Goal: Task Accomplishment & Management: Manage account settings

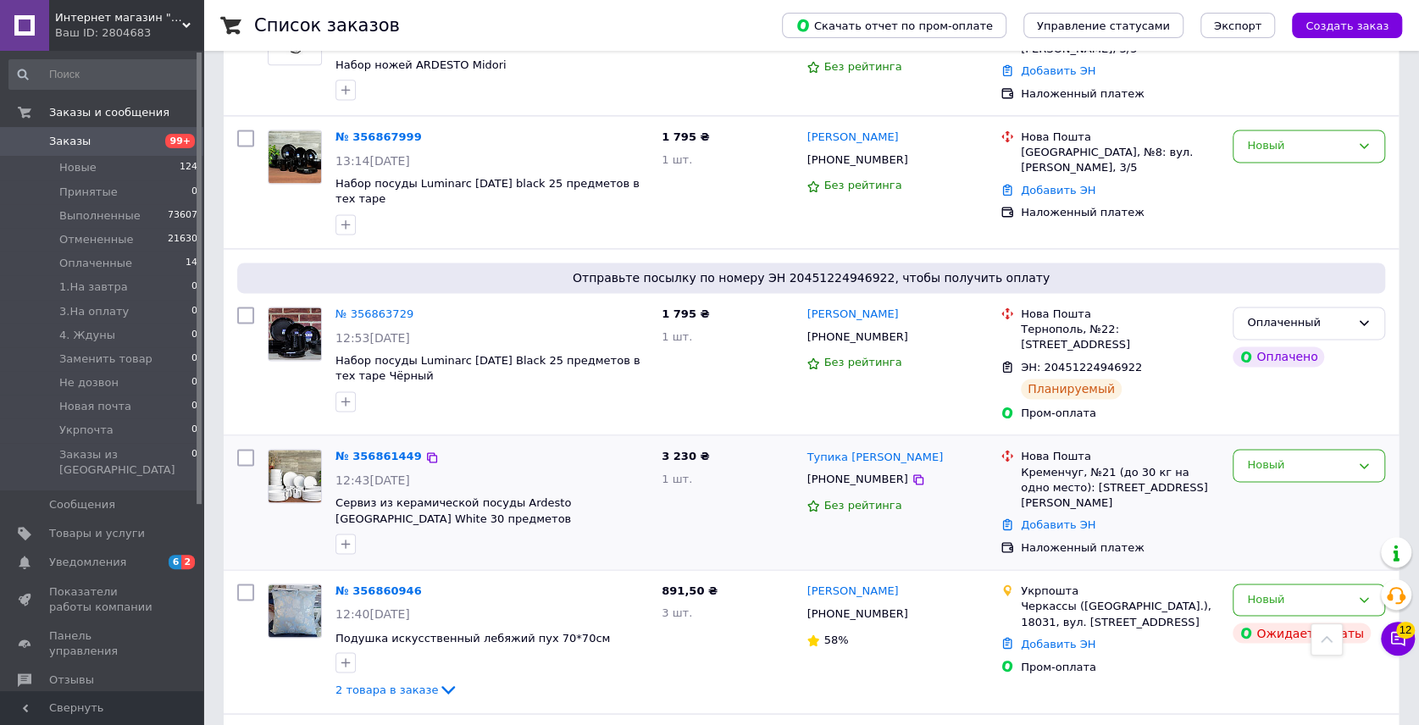
scroll to position [1599, 0]
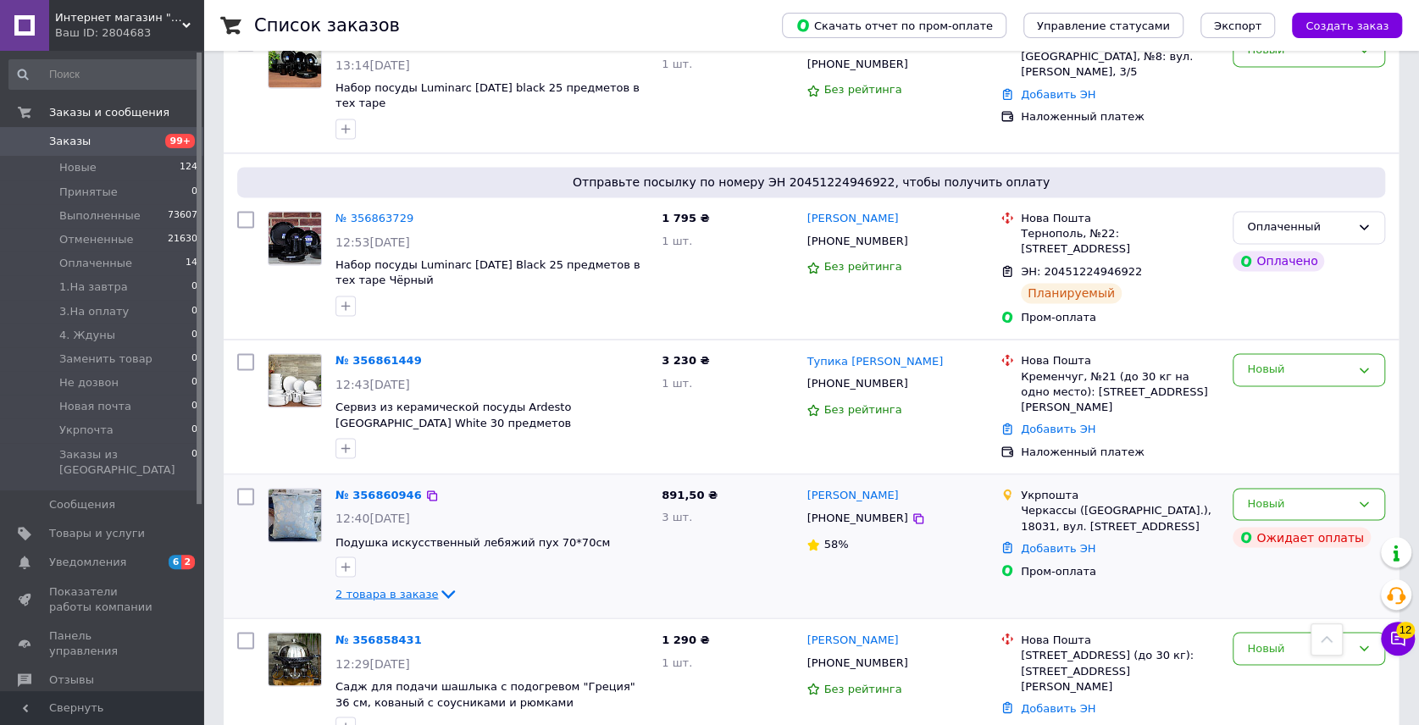
click at [438, 584] on icon at bounding box center [448, 594] width 20 height 20
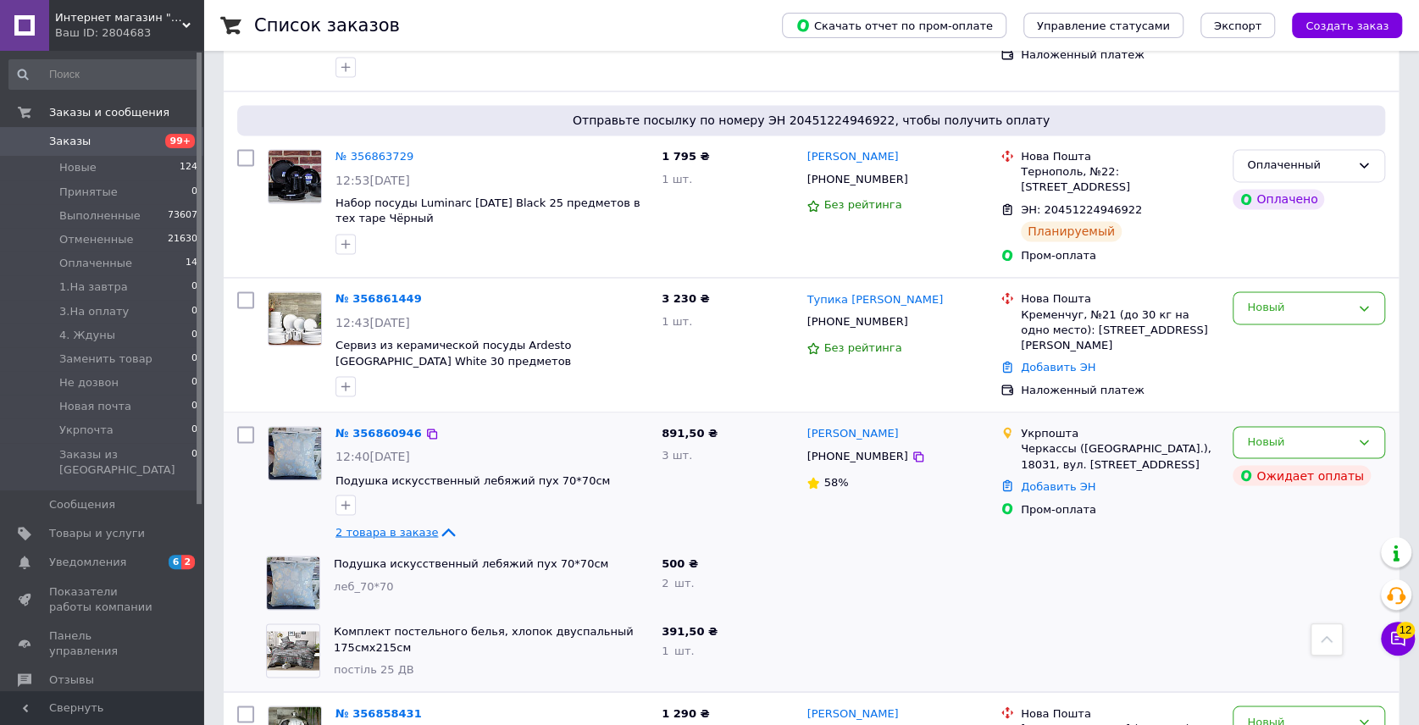
scroll to position [1694, 0]
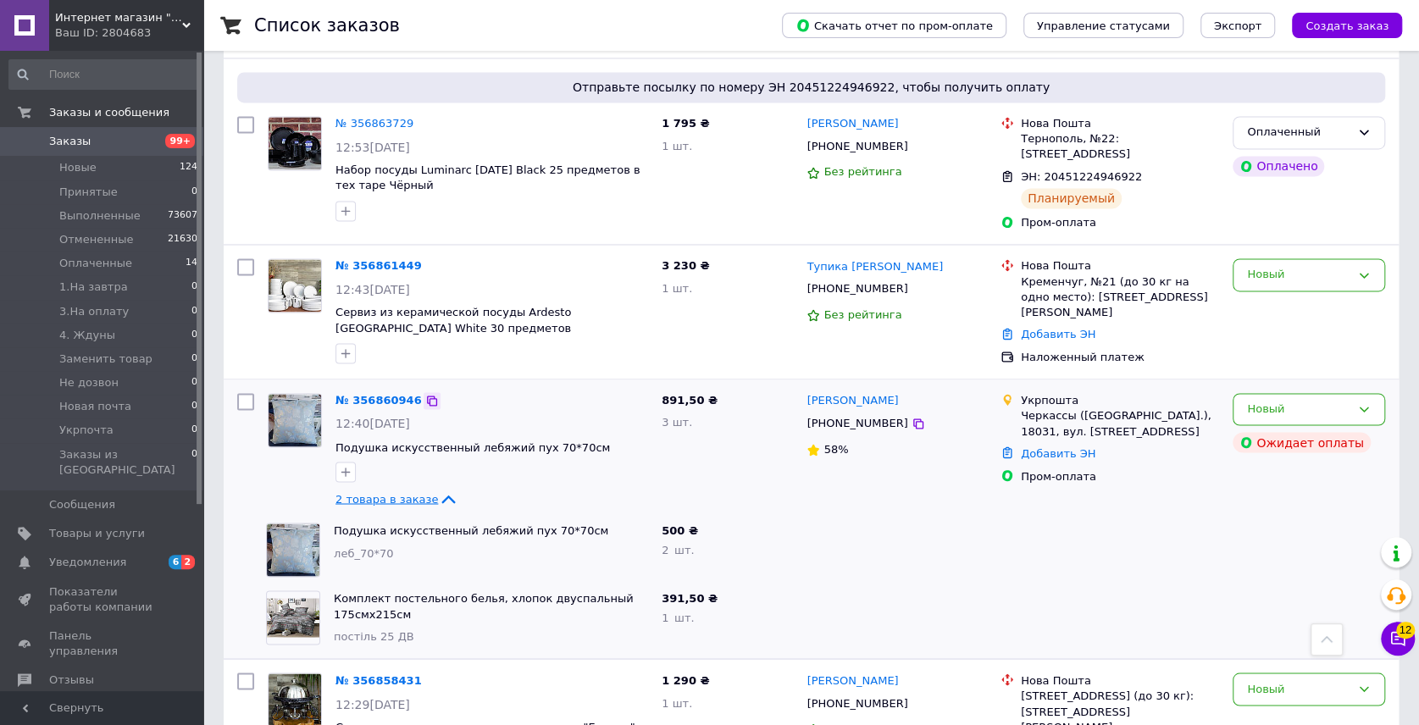
click at [427, 396] on icon at bounding box center [432, 401] width 10 height 10
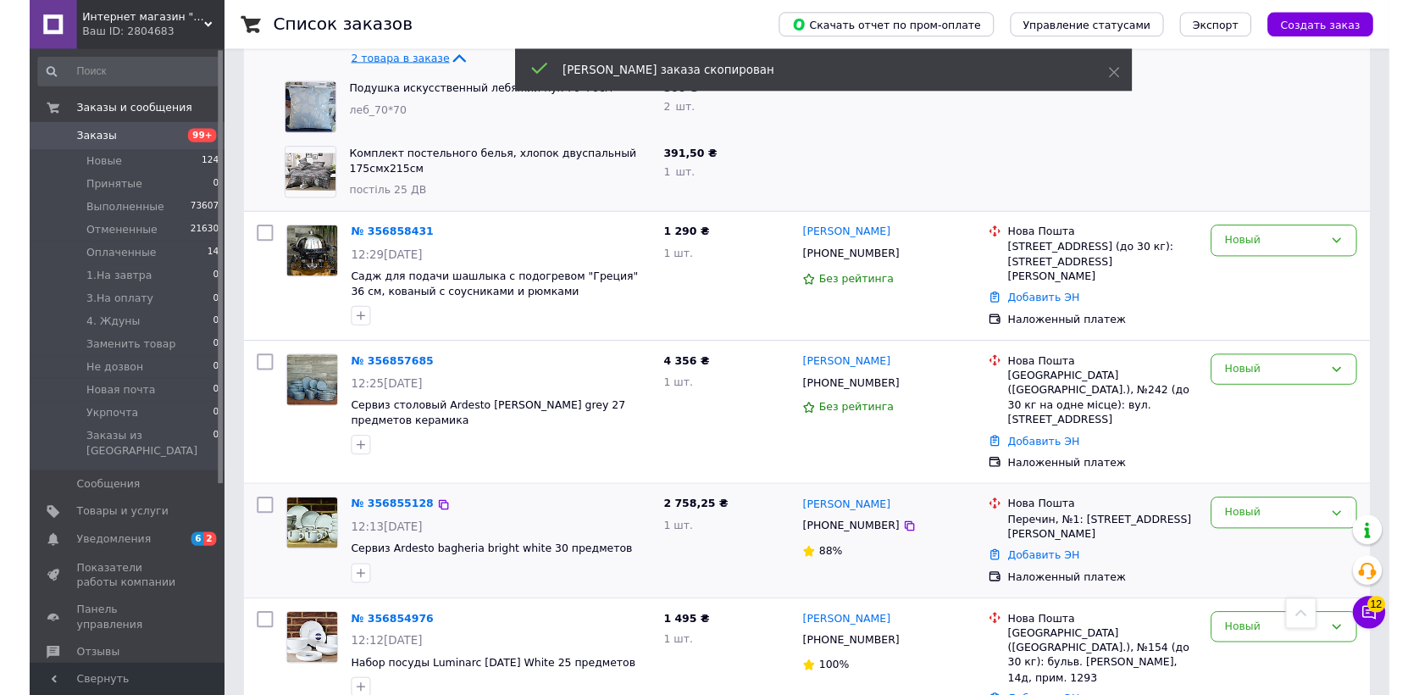
scroll to position [2164, 0]
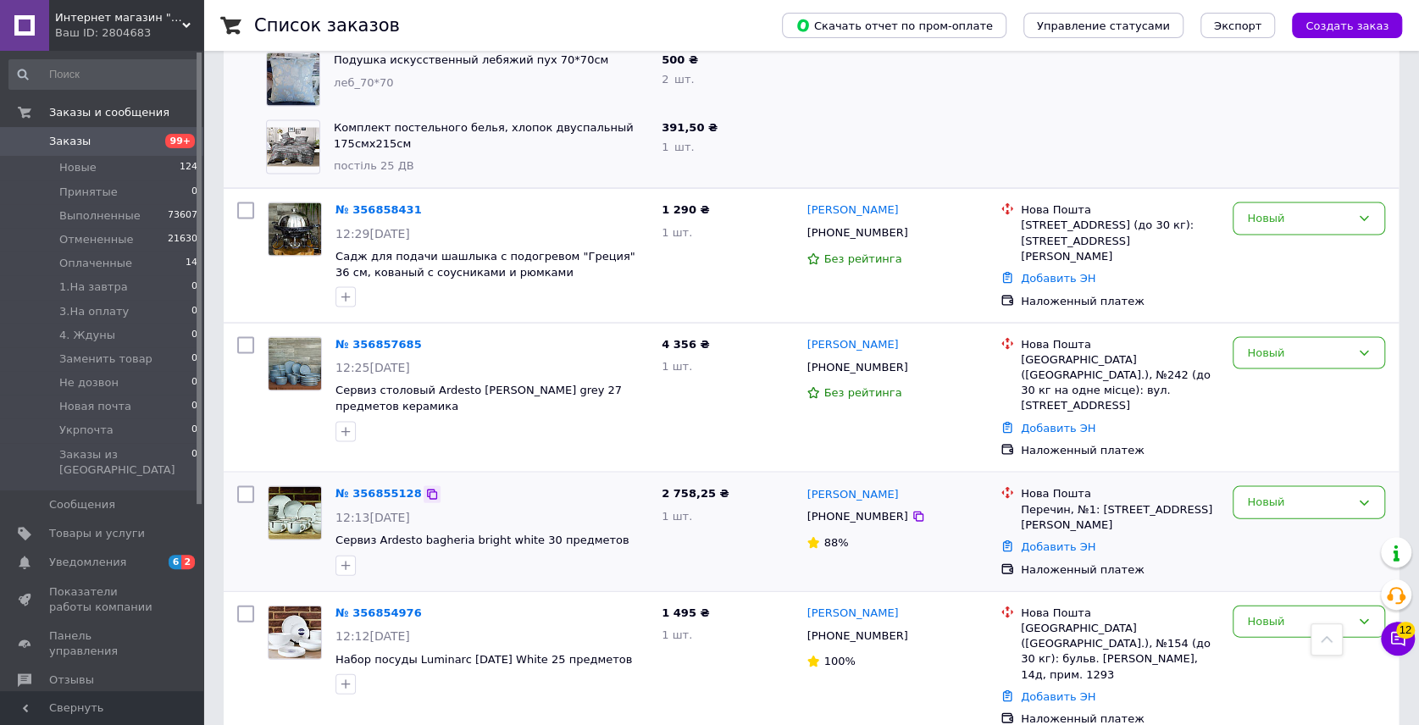
click at [425, 488] on icon at bounding box center [432, 495] width 14 height 14
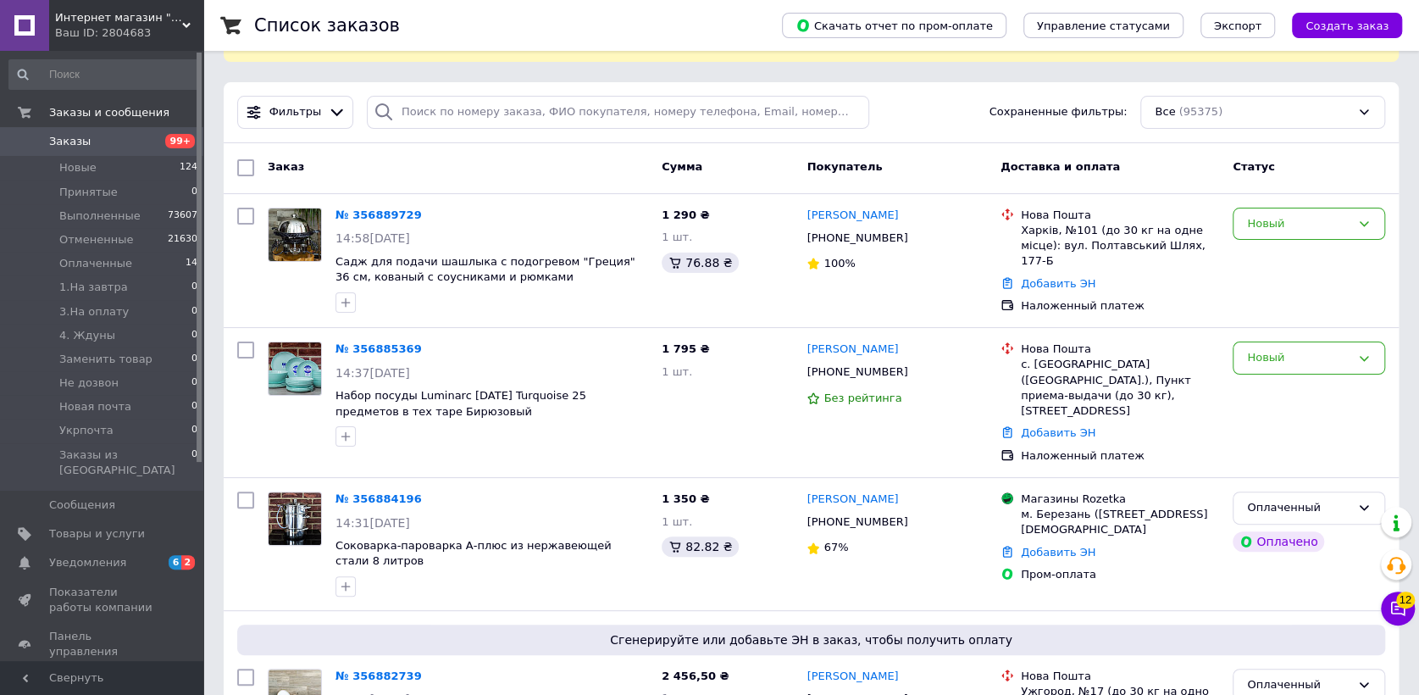
scroll to position [0, 0]
